Goal: Transaction & Acquisition: Download file/media

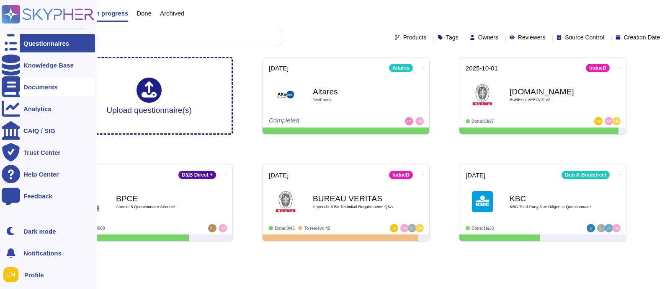
click at [28, 82] on div "Documents" at bounding box center [48, 86] width 93 height 18
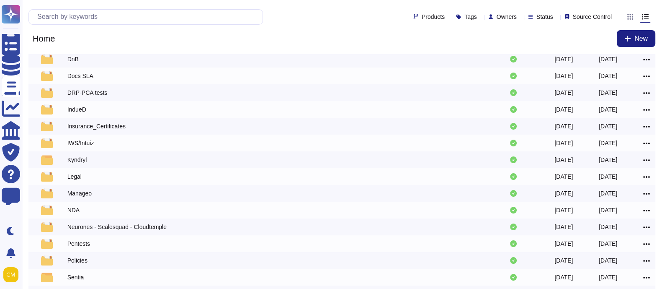
scroll to position [140, 0]
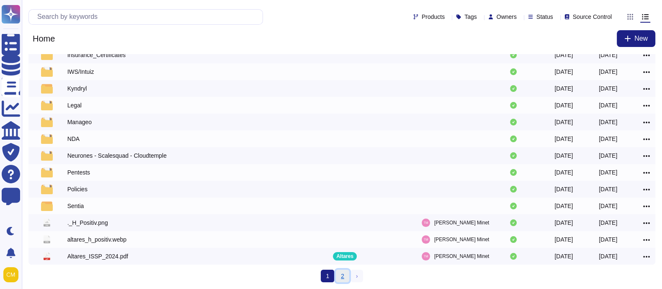
click at [341, 279] on link "2" at bounding box center [342, 275] width 13 height 13
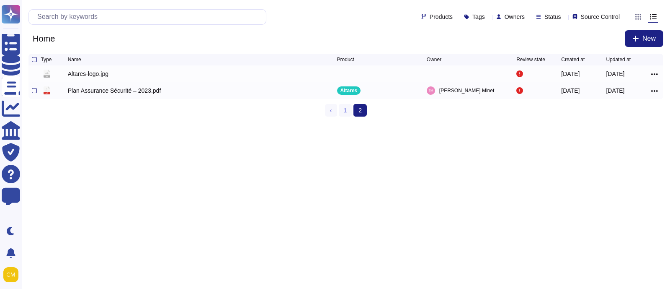
click at [653, 93] on icon at bounding box center [654, 91] width 7 height 8
click at [627, 121] on link "Download" at bounding box center [624, 117] width 66 height 12
